Goal: Task Accomplishment & Management: Manage account settings

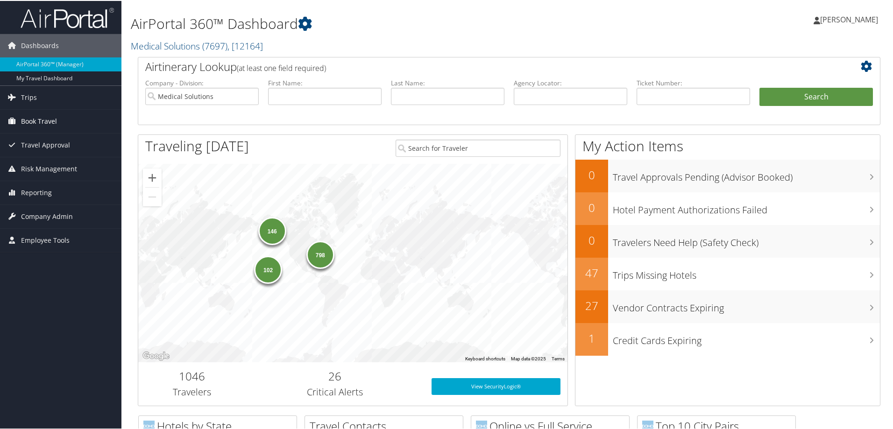
click at [53, 119] on span "Book Travel" at bounding box center [39, 120] width 36 height 23
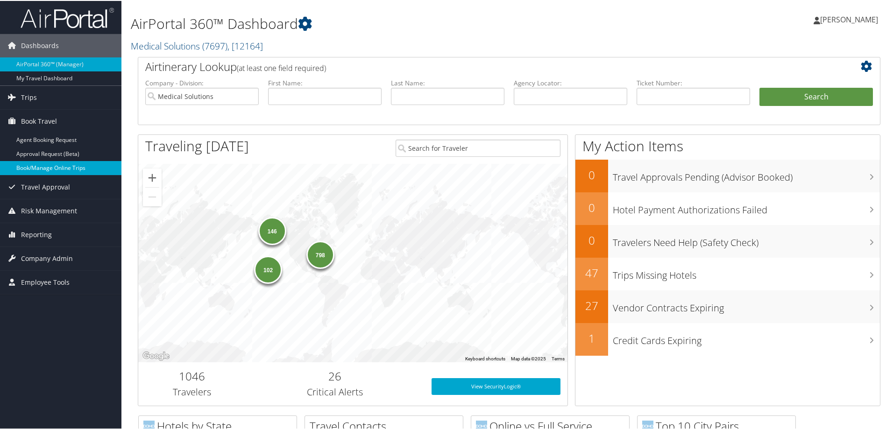
click at [71, 171] on link "Book/Manage Online Trips" at bounding box center [60, 167] width 121 height 14
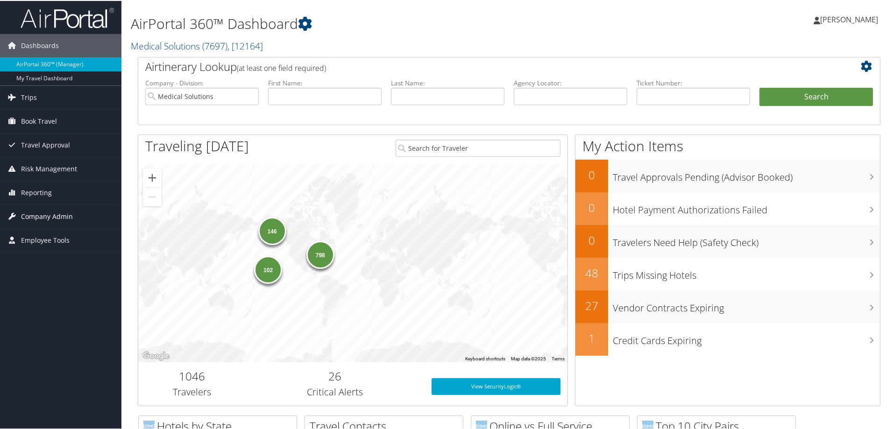
click at [54, 214] on span "Company Admin" at bounding box center [47, 215] width 52 height 23
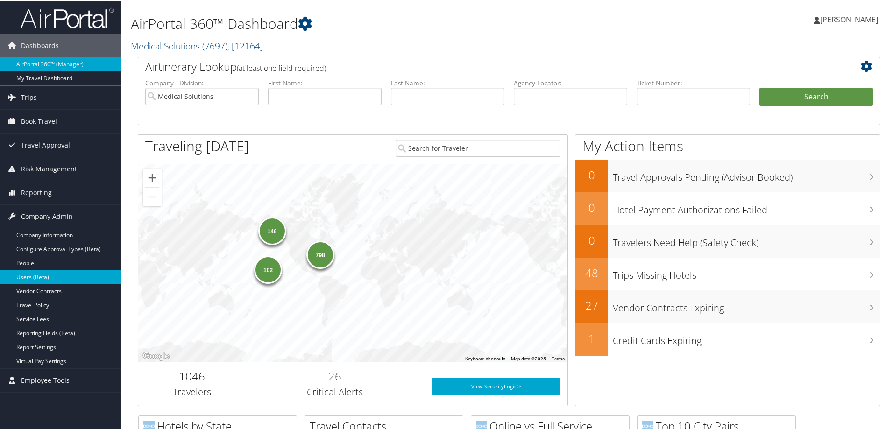
click at [41, 277] on link "Users (Beta)" at bounding box center [60, 277] width 121 height 14
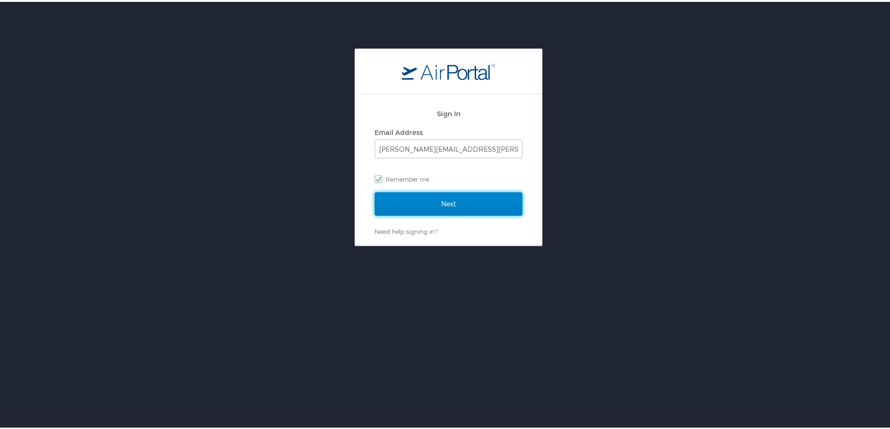
click at [414, 205] on input "Next" at bounding box center [449, 202] width 148 height 23
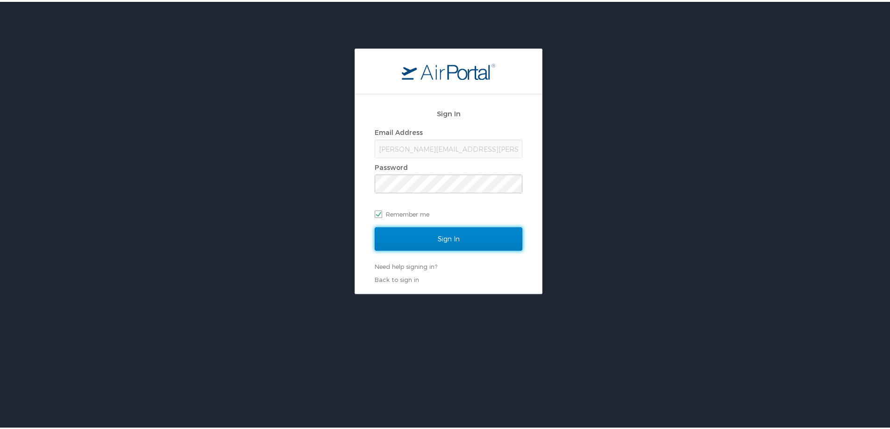
click at [414, 234] on input "Sign In" at bounding box center [449, 237] width 148 height 23
